Goal: Task Accomplishment & Management: Complete application form

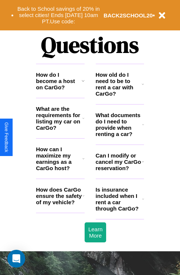
scroll to position [898, 0]
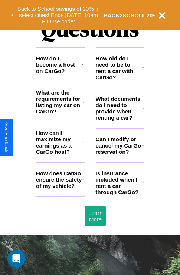
click at [60, 154] on h3 "How can I maximize my earnings as a CarGo host?" at bounding box center [59, 142] width 46 height 25
click at [83, 67] on icon at bounding box center [83, 64] width 3 height 6
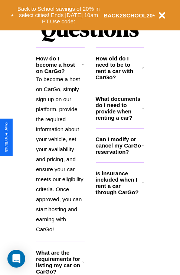
click at [119, 120] on h3 "What documents do I need to provide when renting a car?" at bounding box center [119, 108] width 47 height 25
click at [83, 67] on icon at bounding box center [83, 64] width 3 height 6
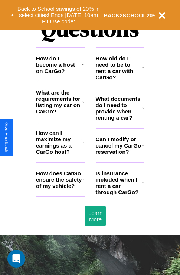
click at [60, 114] on h3 "What are the requirements for listing my car on CarGo?" at bounding box center [59, 101] width 46 height 25
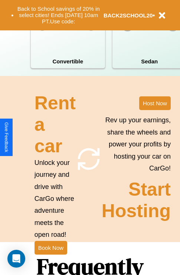
scroll to position [577, 0]
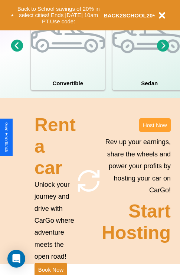
click at [154, 132] on button "Host Now" at bounding box center [154, 125] width 31 height 14
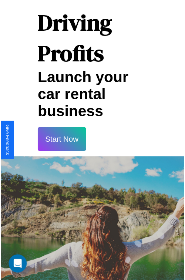
scroll to position [13, 0]
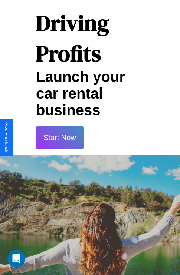
click at [59, 137] on button "Start Now" at bounding box center [59, 137] width 47 height 23
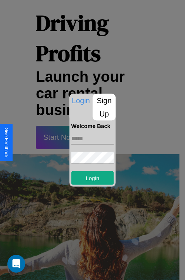
click at [104, 107] on p "Sign Up" at bounding box center [104, 107] width 23 height 27
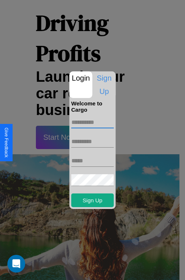
click at [93, 122] on input "text" at bounding box center [93, 123] width 43 height 12
type input "*****"
click at [93, 142] on input "text" at bounding box center [93, 142] width 43 height 12
type input "*****"
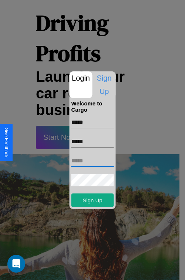
click at [93, 161] on input "text" at bounding box center [93, 161] width 43 height 12
type input "**********"
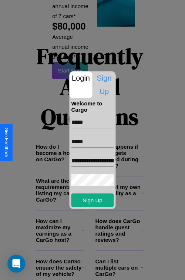
click at [95, 270] on div at bounding box center [92, 140] width 185 height 280
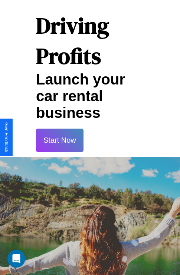
click at [59, 140] on button "Start Now" at bounding box center [59, 140] width 47 height 23
